Goal: Navigation & Orientation: Go to known website

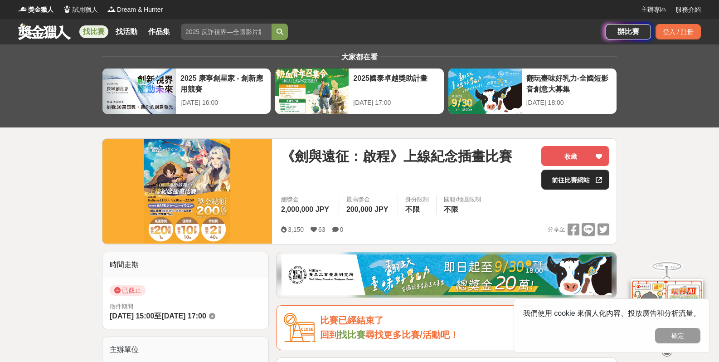
click at [569, 177] on link "前往比賽網站" at bounding box center [575, 180] width 68 height 20
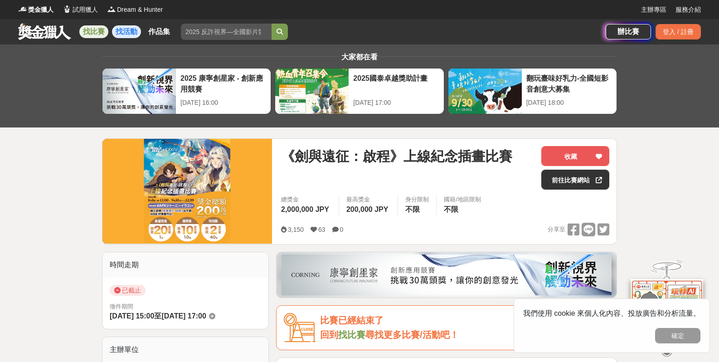
click at [123, 33] on link "找活動" at bounding box center [126, 31] width 29 height 13
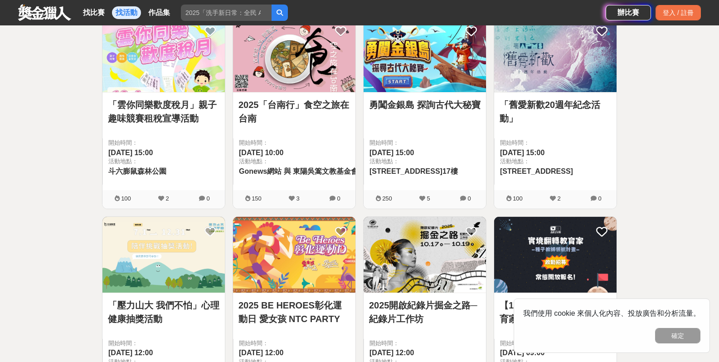
scroll to position [998, 0]
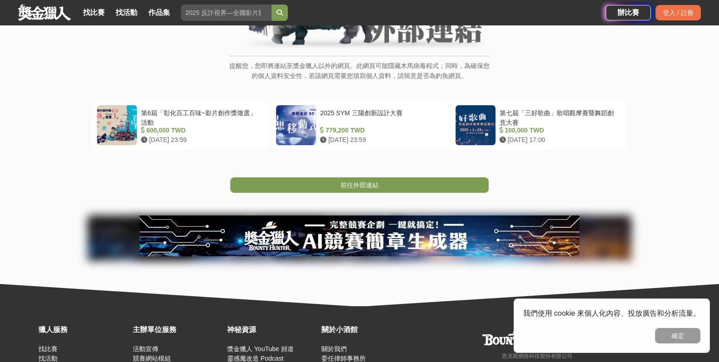
scroll to position [136, 0]
